Goal: Task Accomplishment & Management: Complete application form

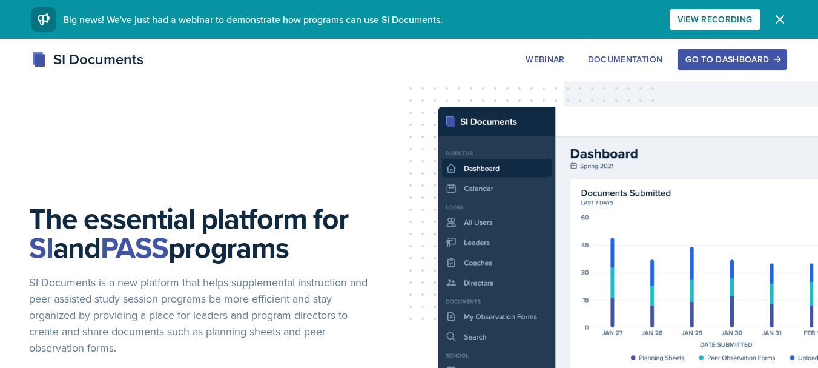
click at [758, 61] on div "Go to Dashboard" at bounding box center [731, 59] width 93 height 10
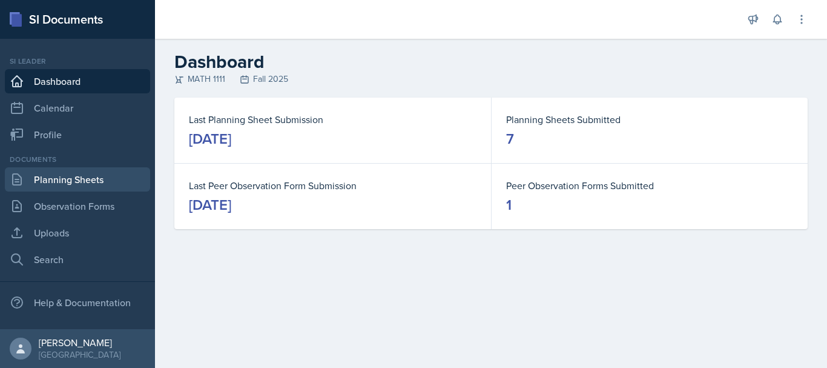
click at [113, 170] on link "Planning Sheets" at bounding box center [77, 179] width 145 height 24
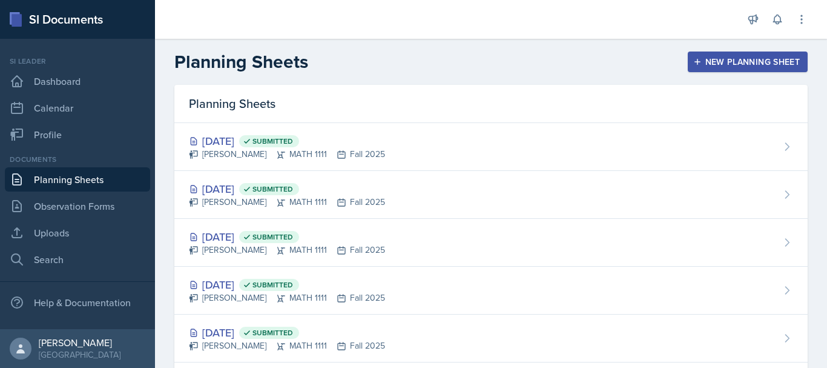
click at [719, 62] on div "New Planning Sheet" at bounding box center [748, 62] width 104 height 10
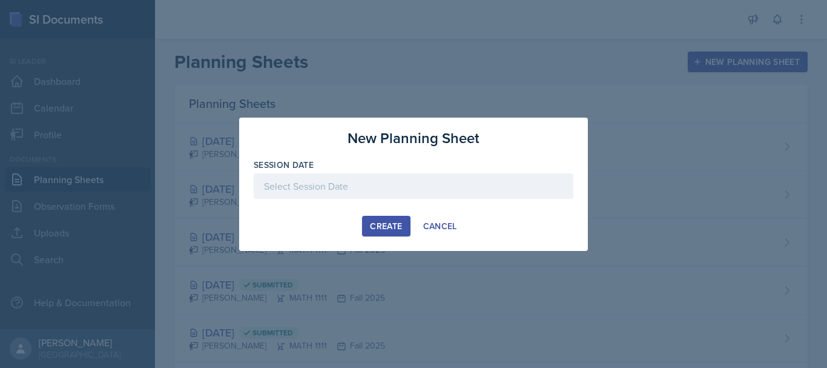
click at [386, 179] on div at bounding box center [414, 185] width 320 height 25
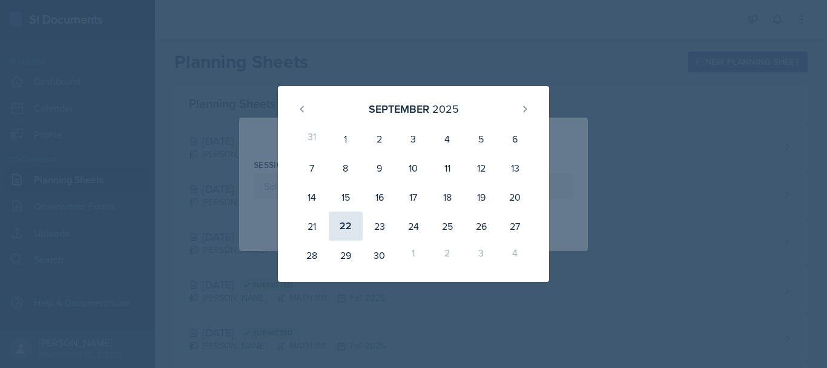
click at [349, 225] on div "22" at bounding box center [346, 225] width 34 height 29
type input "[DATE]"
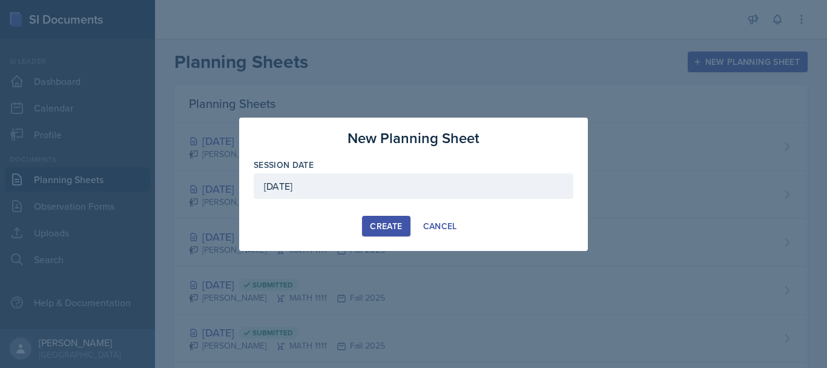
click at [388, 226] on div "Create" at bounding box center [386, 226] width 32 height 10
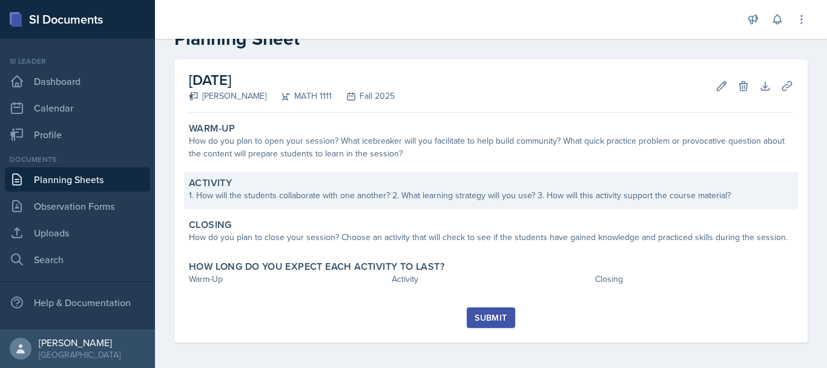
scroll to position [38, 0]
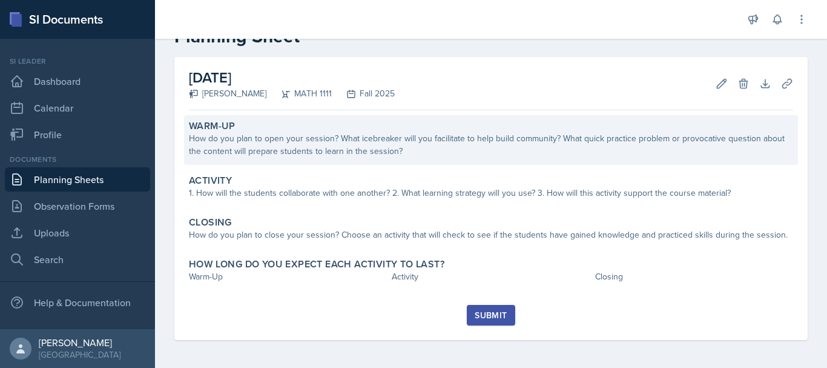
click at [360, 148] on div "How do you plan to open your session? What icebreaker will you facilitate to he…" at bounding box center [491, 144] width 604 height 25
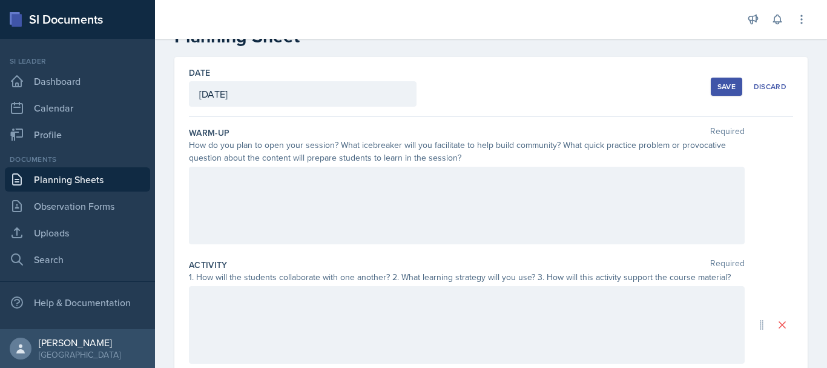
click at [214, 196] on div at bounding box center [467, 206] width 556 height 78
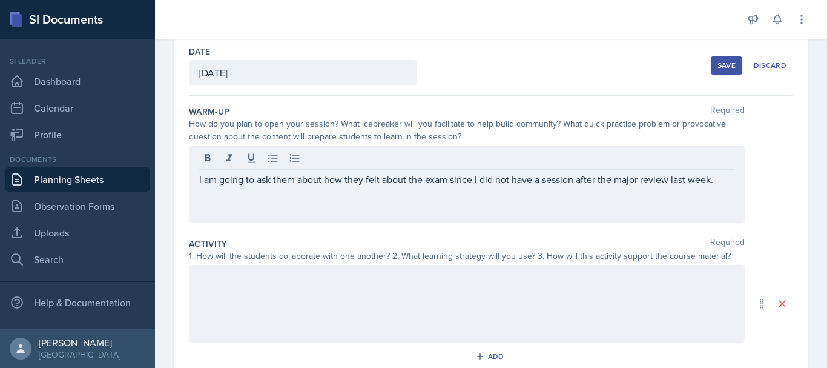
click at [303, 308] on div at bounding box center [467, 304] width 556 height 78
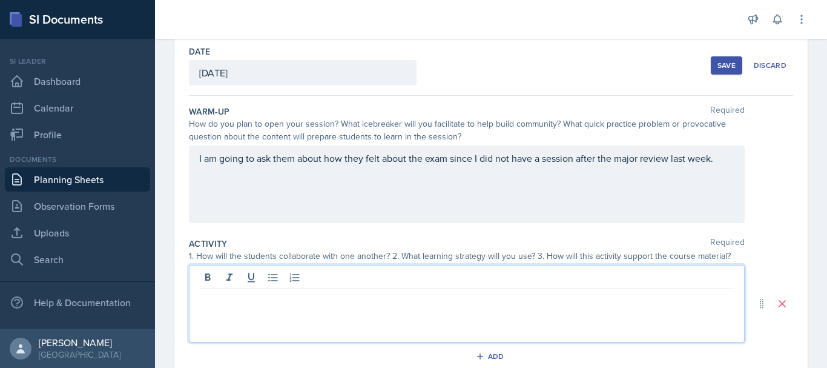
scroll to position [81, 0]
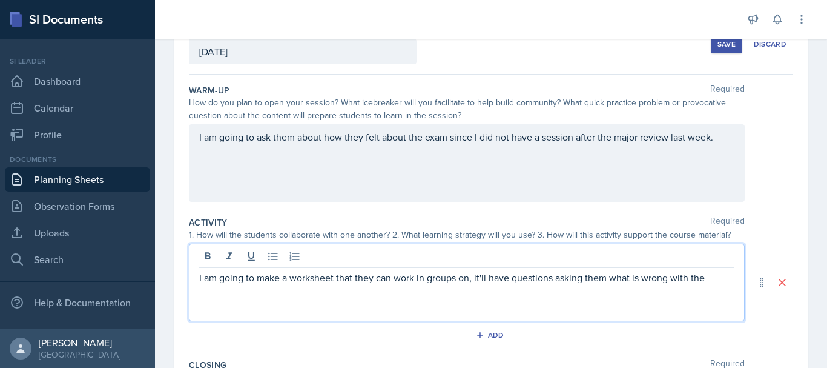
drag, startPoint x: 708, startPoint y: 274, endPoint x: 259, endPoint y: 297, distance: 449.9
click at [259, 297] on div "I am going to make a worksheet that they can work in groups on, it'll have ques…" at bounding box center [467, 282] width 556 height 78
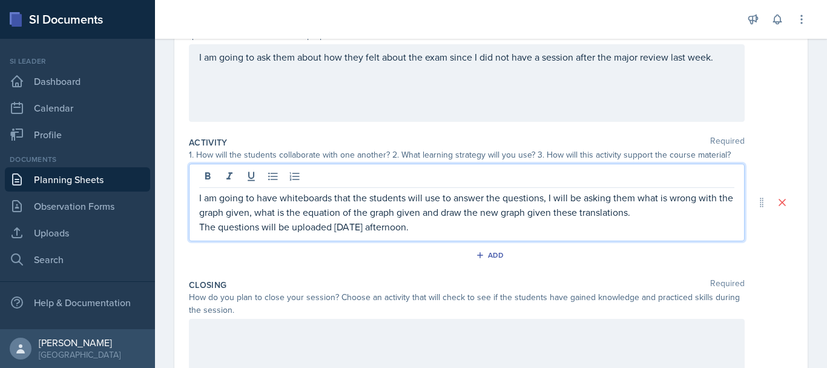
scroll to position [277, 0]
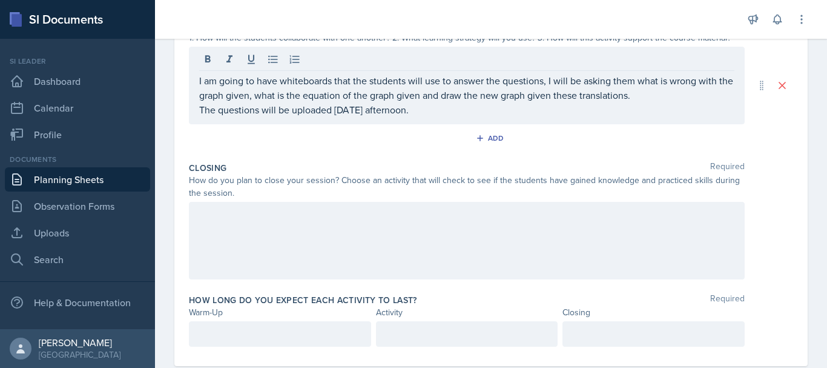
click at [223, 223] on div at bounding box center [467, 241] width 556 height 78
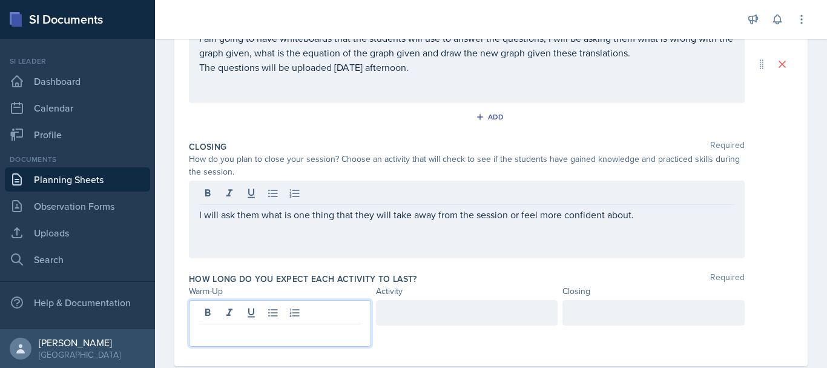
click at [277, 315] on div at bounding box center [280, 323] width 182 height 47
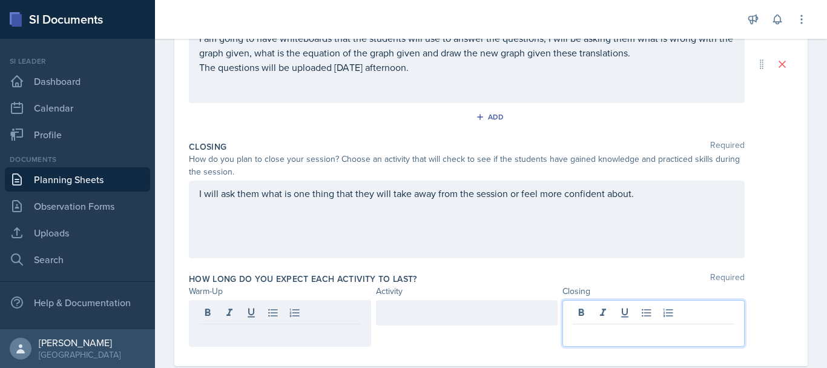
click at [581, 314] on div at bounding box center [654, 323] width 182 height 47
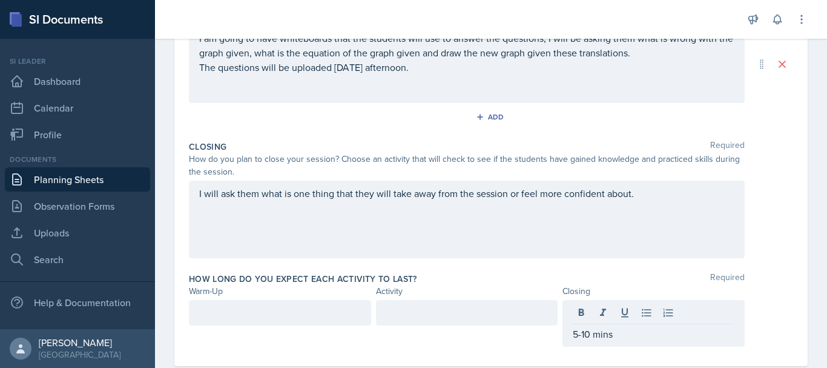
click at [291, 304] on div at bounding box center [280, 312] width 182 height 25
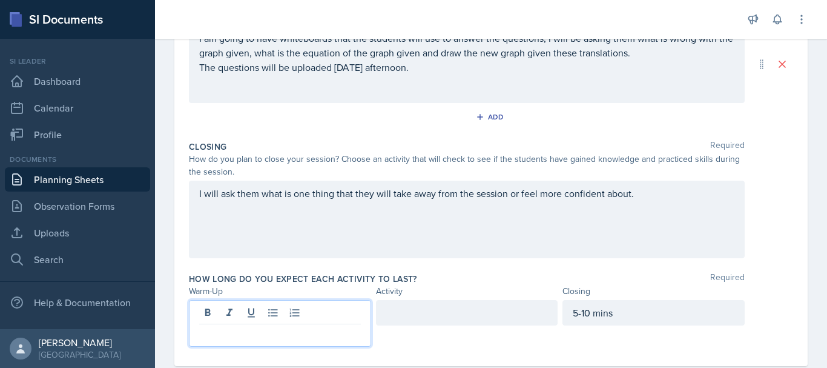
scroll to position [320, 0]
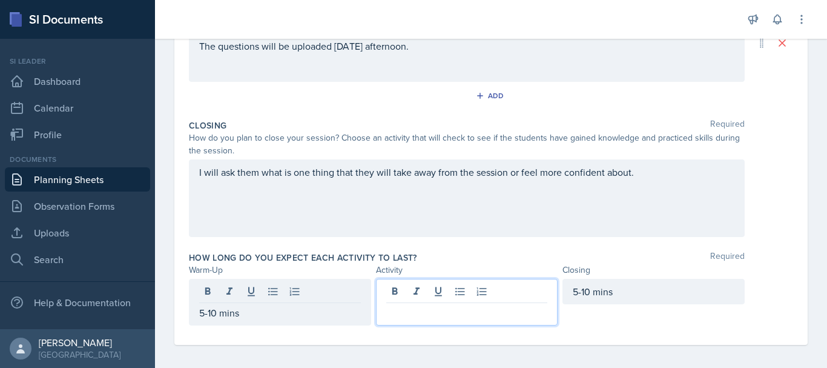
click at [397, 295] on div at bounding box center [467, 302] width 182 height 47
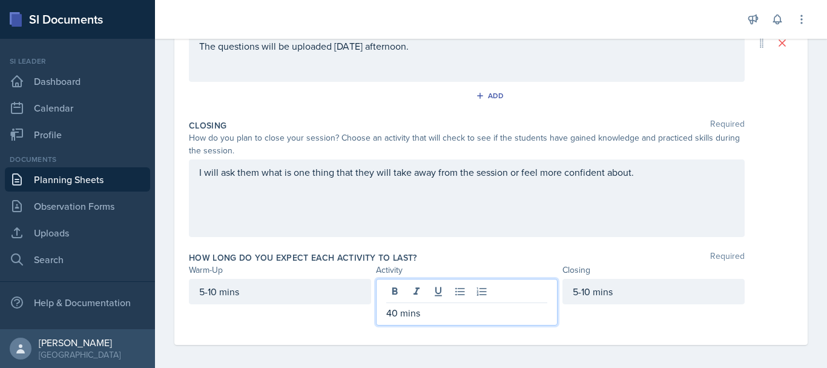
click at [582, 314] on div "5-10 mins" at bounding box center [654, 302] width 182 height 47
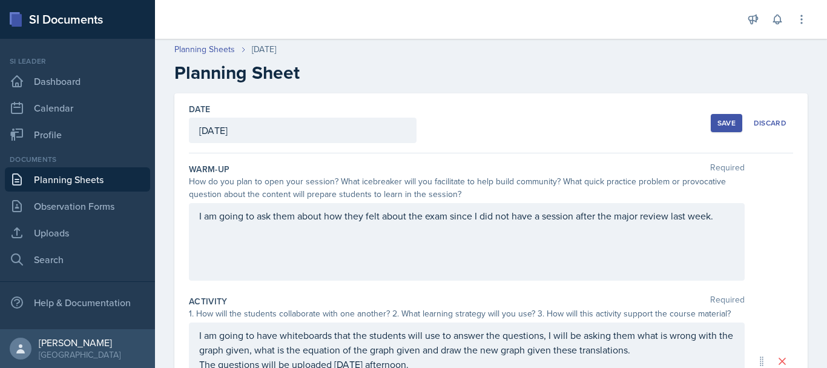
scroll to position [0, 0]
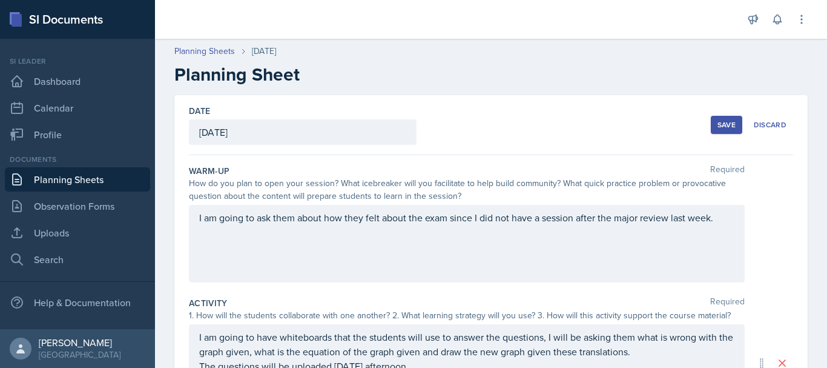
click at [722, 129] on div "Save" at bounding box center [727, 125] width 18 height 10
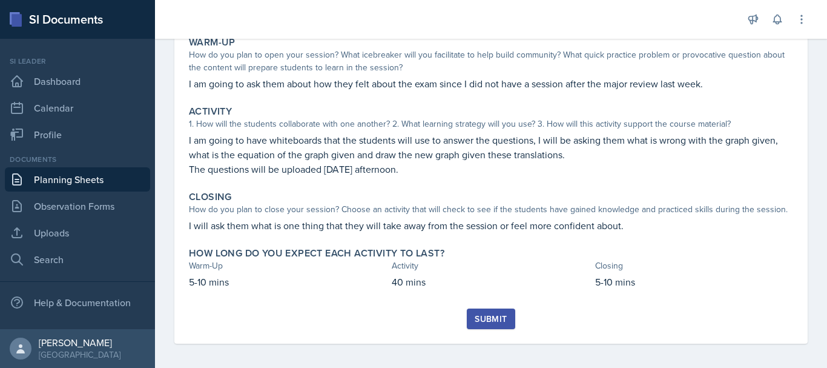
scroll to position [127, 0]
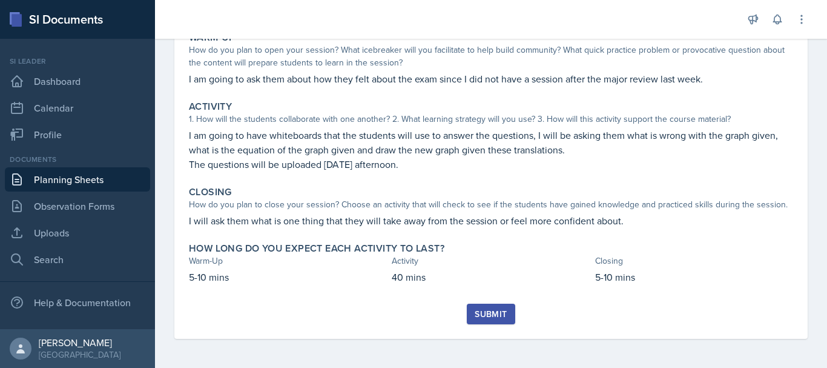
click at [477, 305] on button "Submit" at bounding box center [491, 313] width 48 height 21
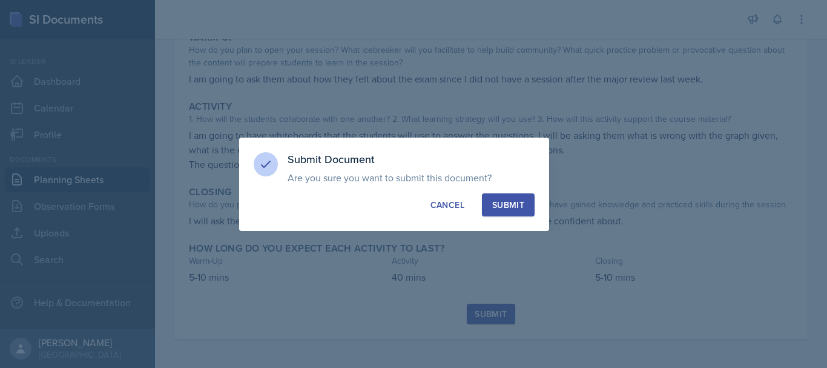
click at [516, 203] on div "Submit" at bounding box center [508, 205] width 32 height 12
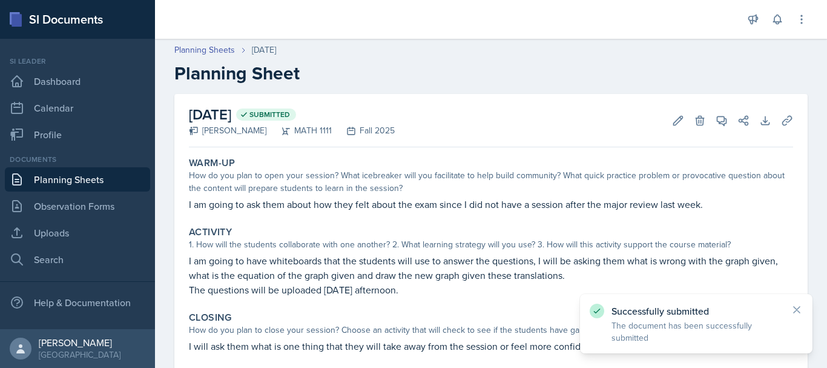
scroll to position [0, 0]
